Goal: Task Accomplishment & Management: Manage account settings

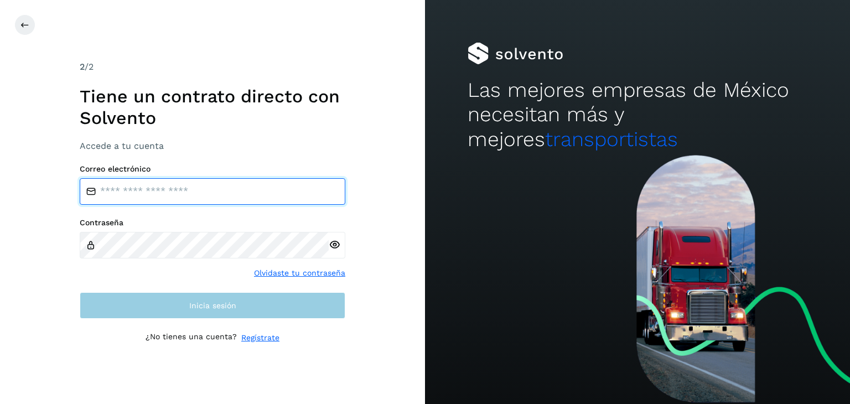
type input "**********"
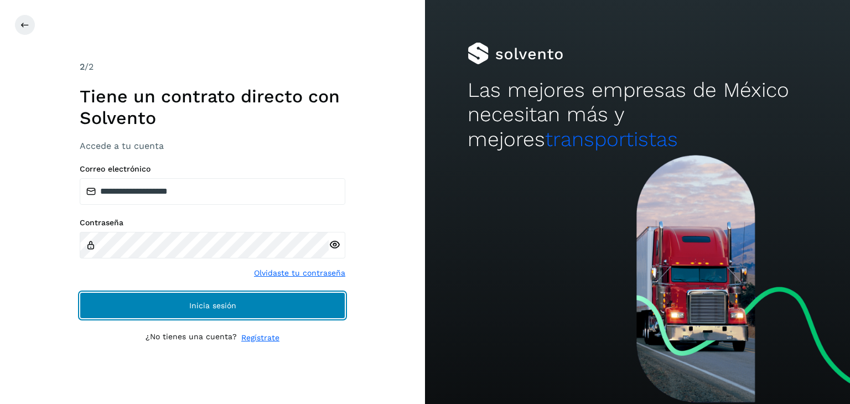
click at [274, 308] on button "Inicia sesión" at bounding box center [213, 305] width 266 height 27
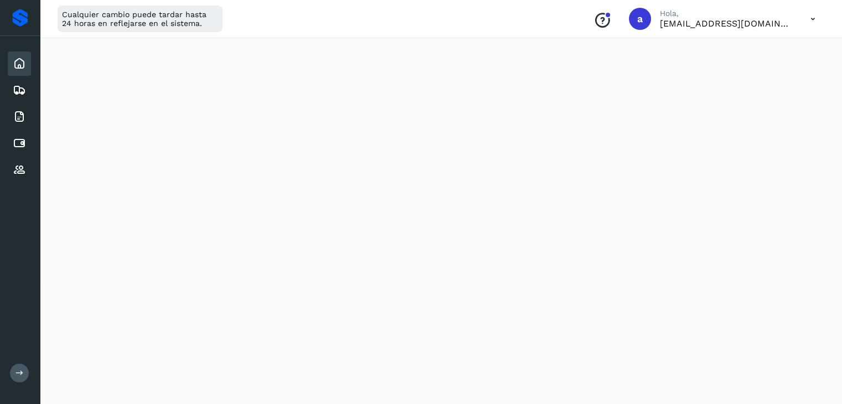
scroll to position [221, 0]
click at [304, 16] on div "Cualquier cambio puede tardar hasta 24 horas en reflejarse en el sistema. Conoc…" at bounding box center [441, 19] width 802 height 38
